Goal: Transaction & Acquisition: Purchase product/service

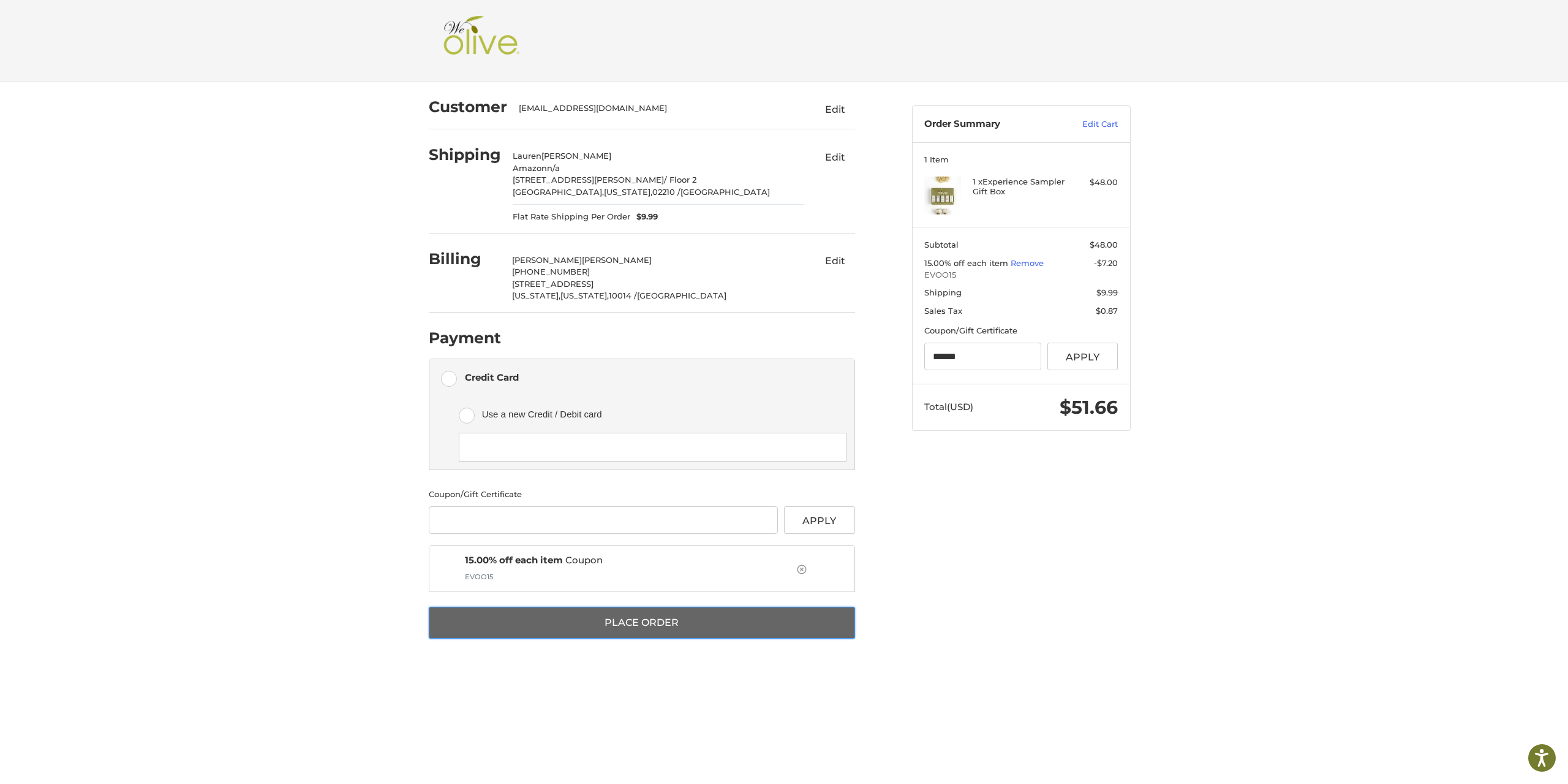
click at [692, 620] on button "Place Order" at bounding box center [641, 623] width 426 height 32
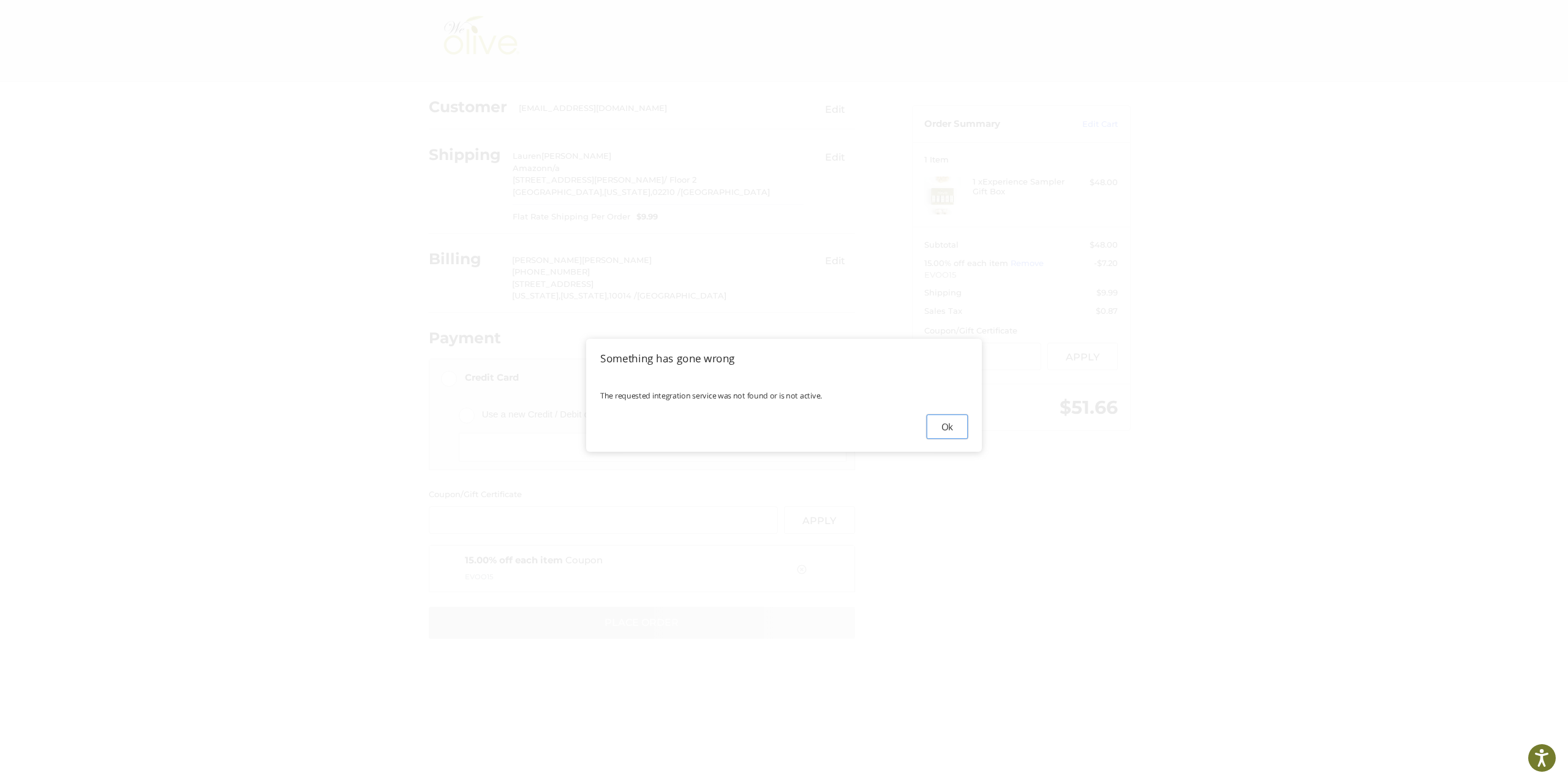
click at [947, 423] on button "Ok" at bounding box center [947, 426] width 41 height 24
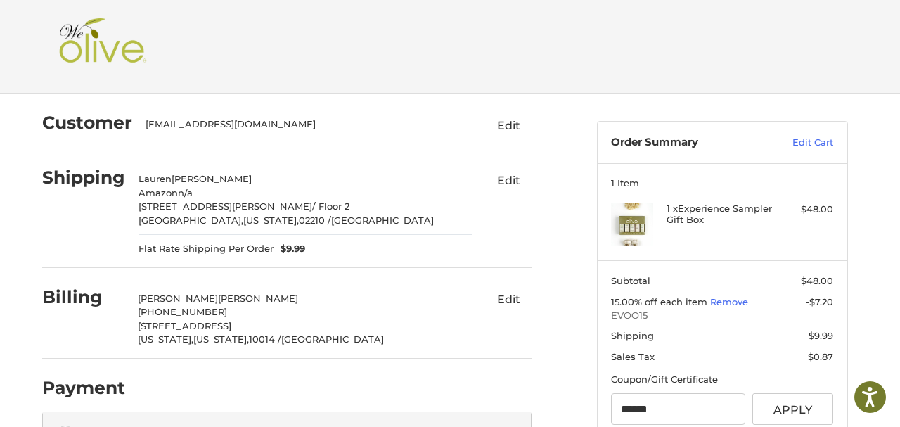
click at [677, 228] on div "Customer Please wait [EMAIL_ADDRESS][DOMAIN_NAME] Edit Shipping [PERSON_NAME] A…" at bounding box center [449, 428] width 843 height 670
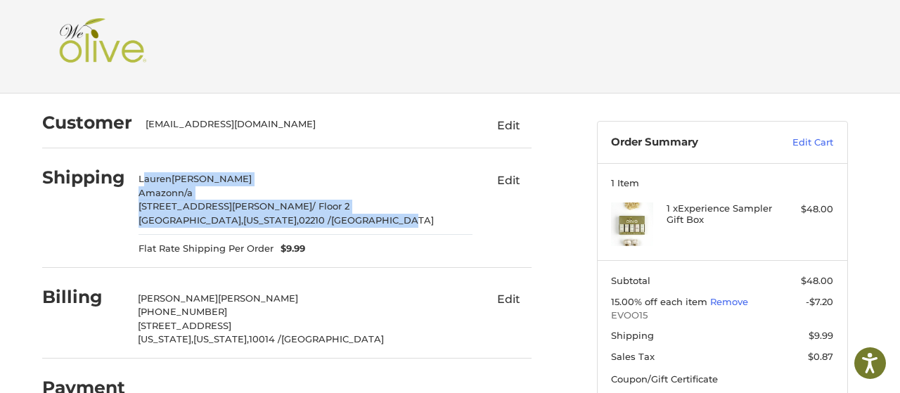
drag, startPoint x: 202, startPoint y: 181, endPoint x: 370, endPoint y: 219, distance: 171.7
click at [370, 219] on div "[PERSON_NAME] Amazon n/a [STREET_ADDRESS][PERSON_NAME][US_STATE]" at bounding box center [305, 199] width 334 height 55
click at [369, 273] on div "Billing [PERSON_NAME] (203) 731-4211 [STREET_ADDRESS][US_STATE][US_STATE] Edit" at bounding box center [286, 315] width 489 height 85
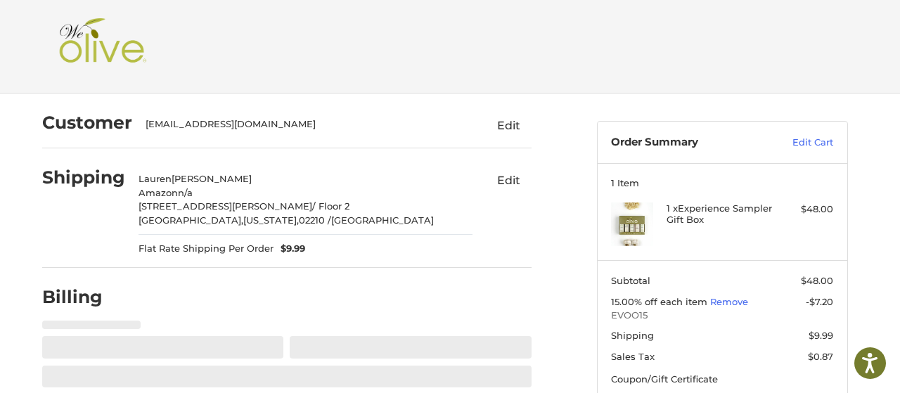
click at [380, 219] on p "[GEOGRAPHIC_DATA], [US_STATE], 02210 / [GEOGRAPHIC_DATA]" at bounding box center [305, 221] width 334 height 14
select select "**"
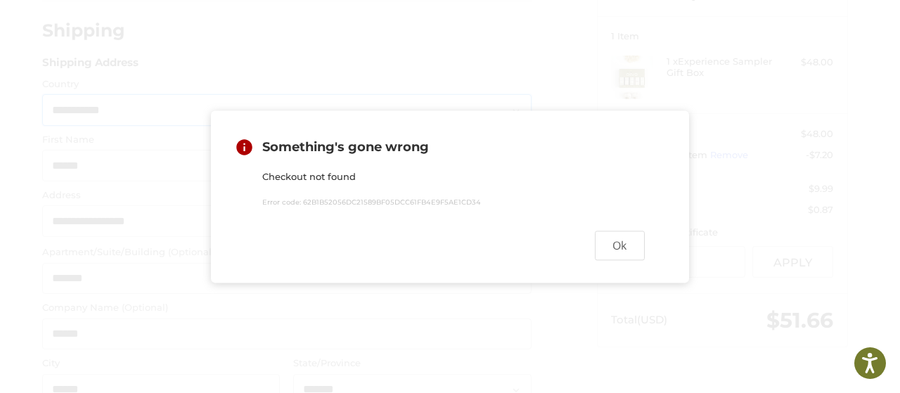
scroll to position [148, 0]
click at [623, 242] on button "Ok" at bounding box center [620, 246] width 50 height 30
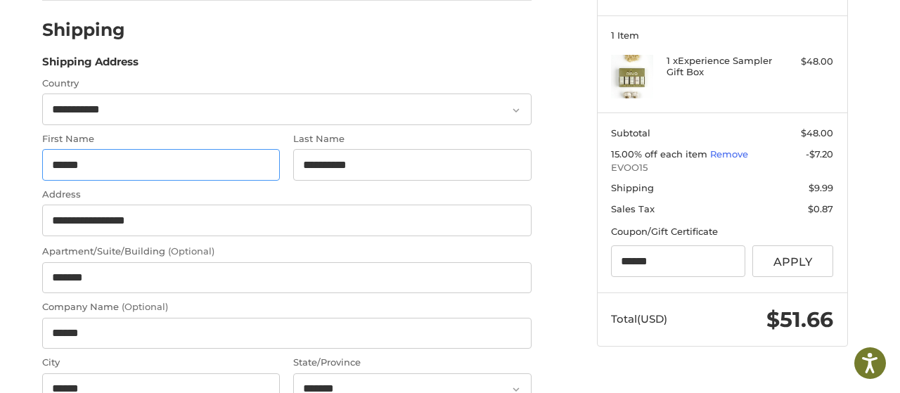
click at [145, 178] on input "******" at bounding box center [161, 165] width 238 height 32
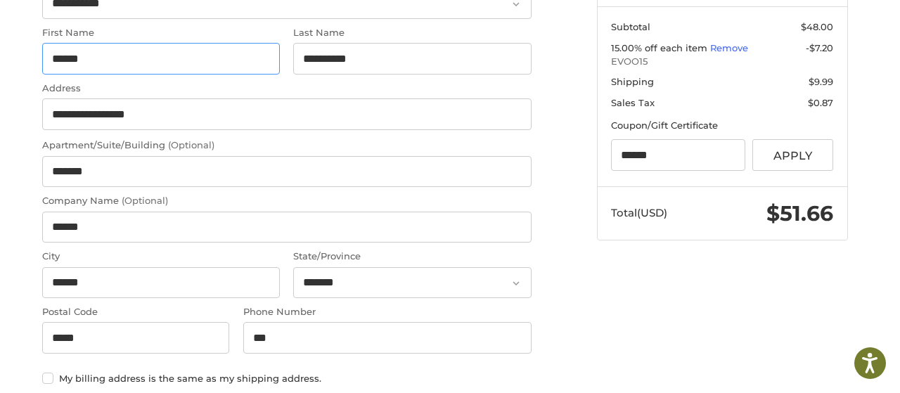
scroll to position [0, 0]
